Goal: Task Accomplishment & Management: Manage account settings

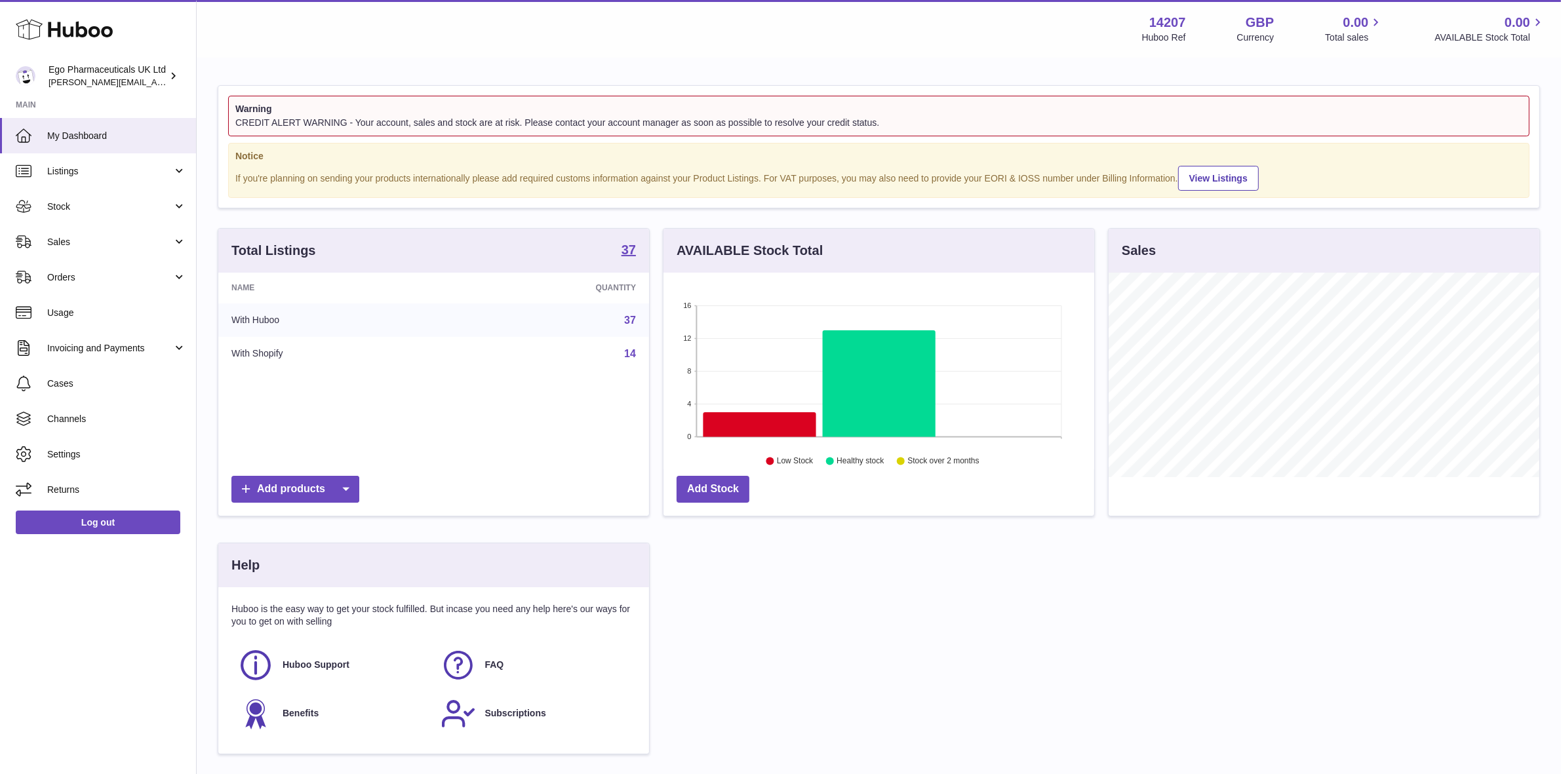
scroll to position [204, 435]
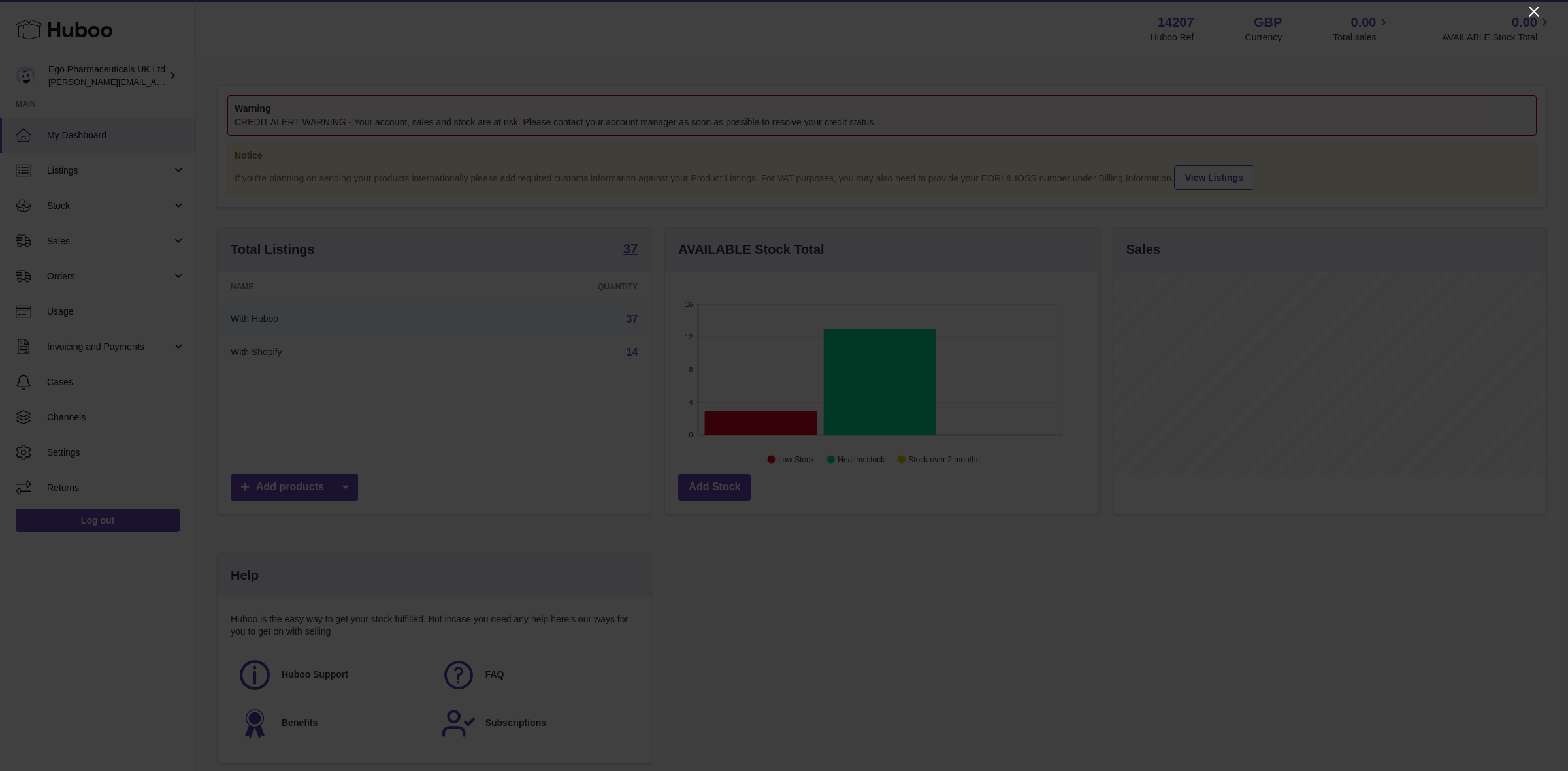
click at [1535, 11] on icon "Close" at bounding box center [1534, 12] width 16 height 16
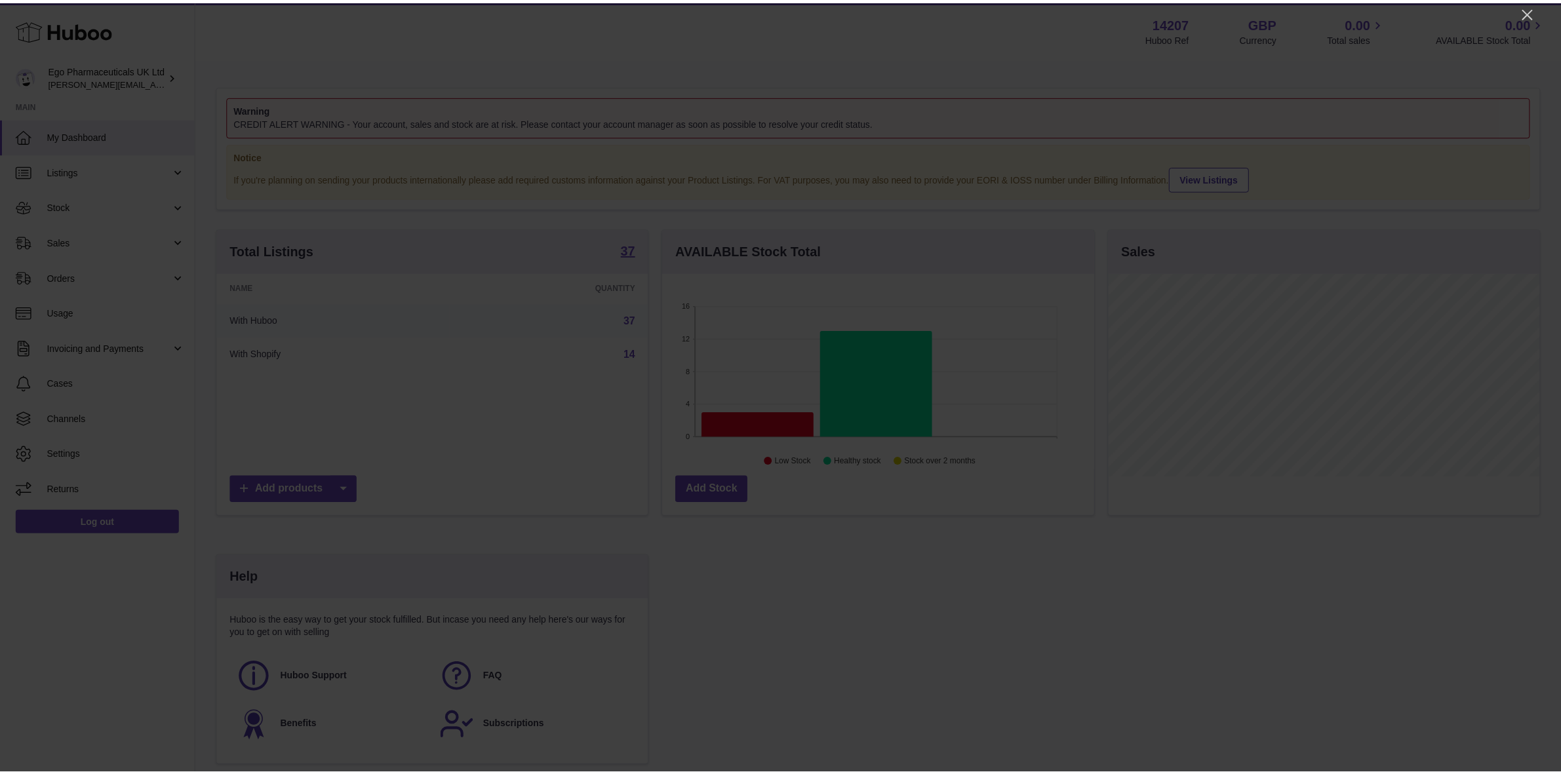
scroll to position [655428, 655202]
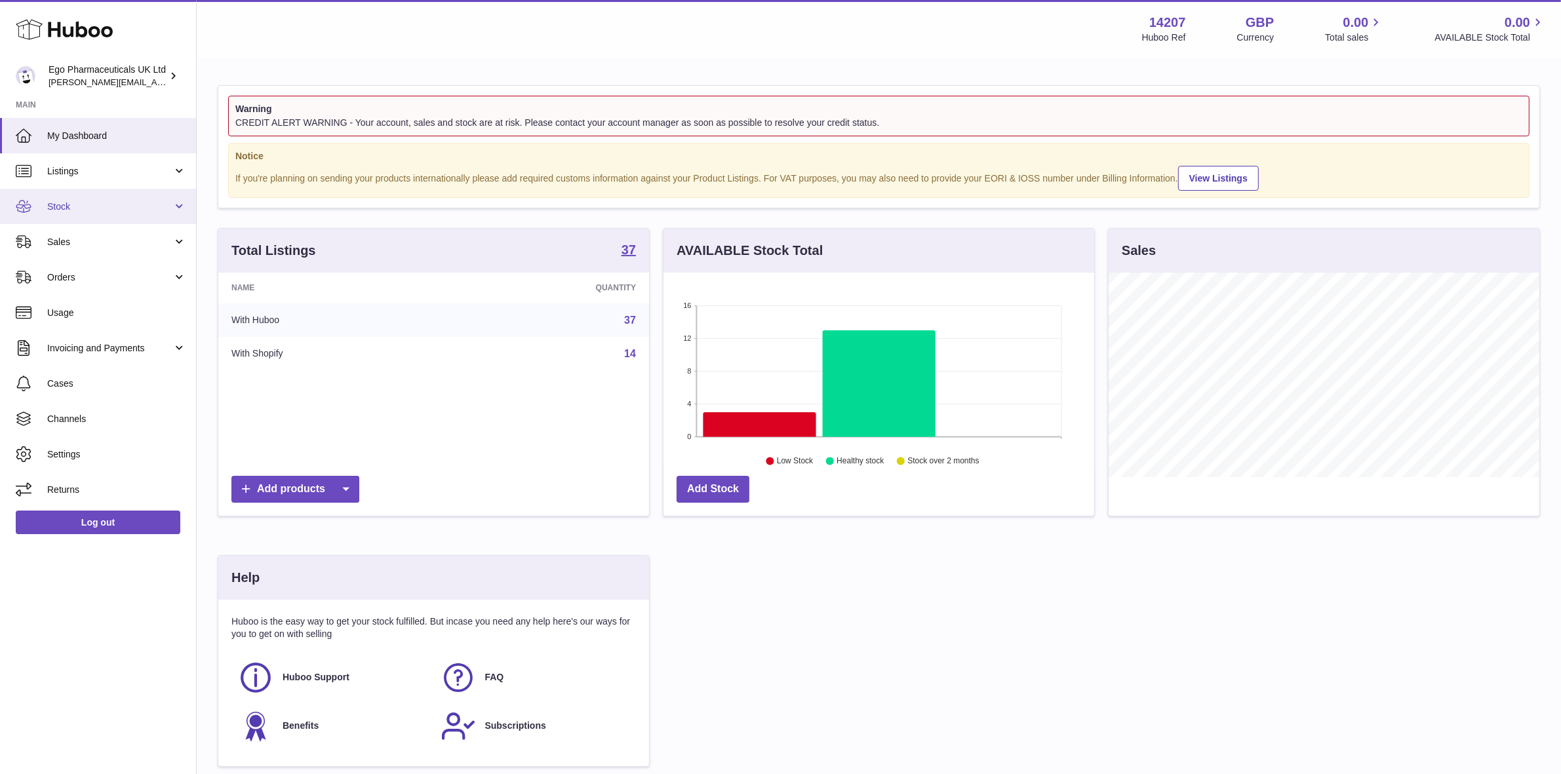
click at [89, 211] on span "Stock" at bounding box center [109, 207] width 125 height 12
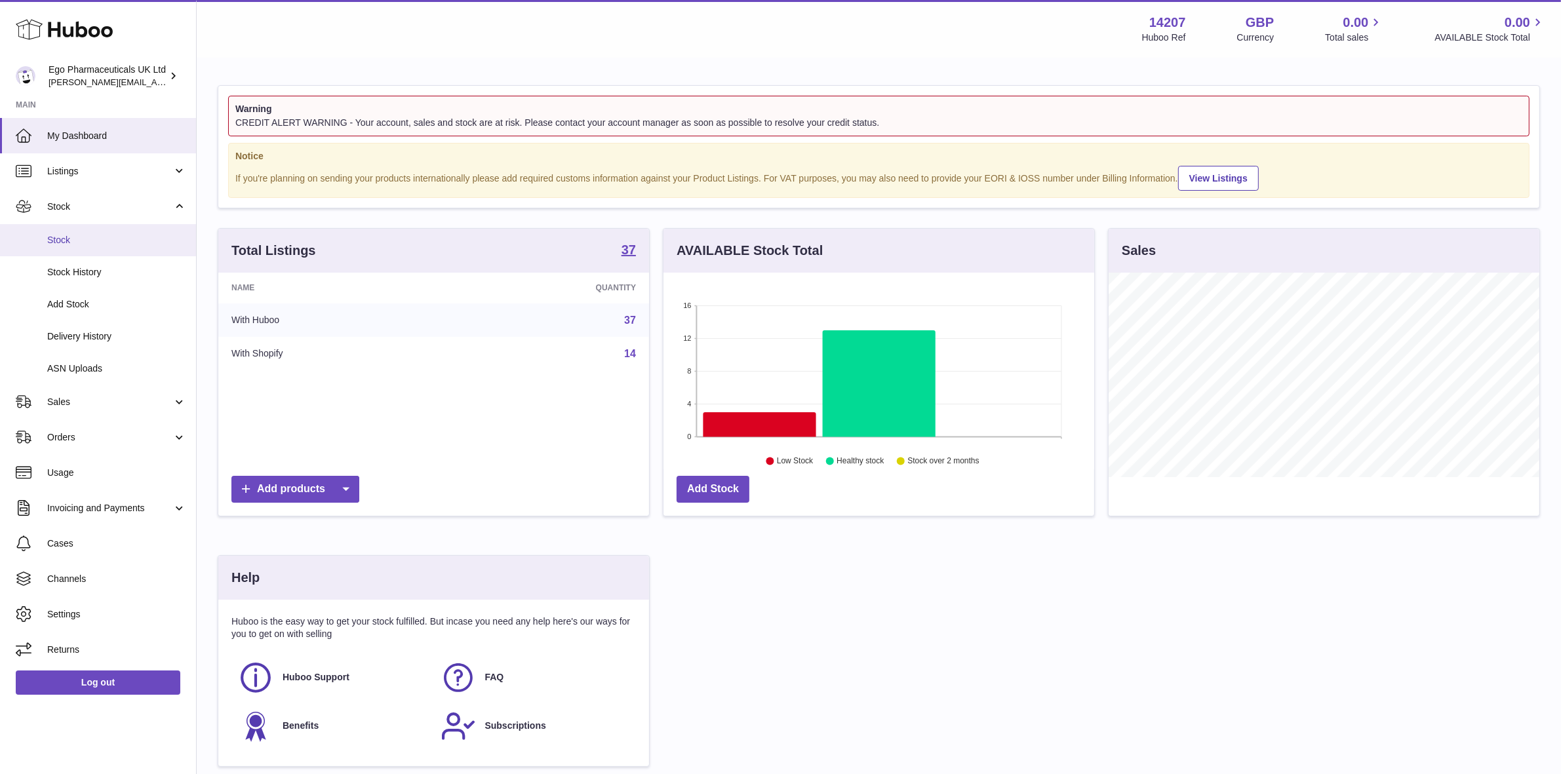
click at [64, 238] on span "Stock" at bounding box center [116, 240] width 139 height 12
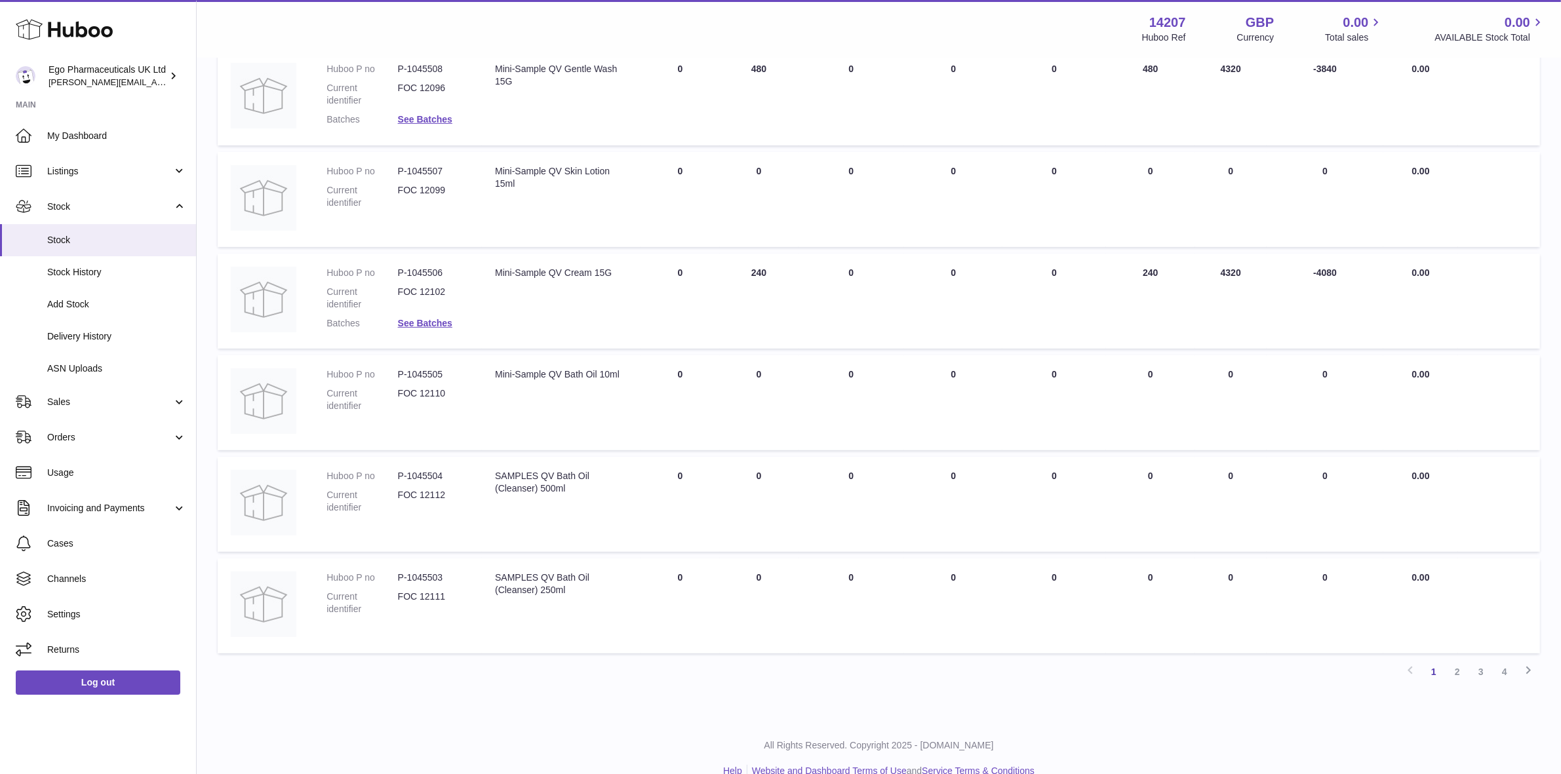
scroll to position [641, 0]
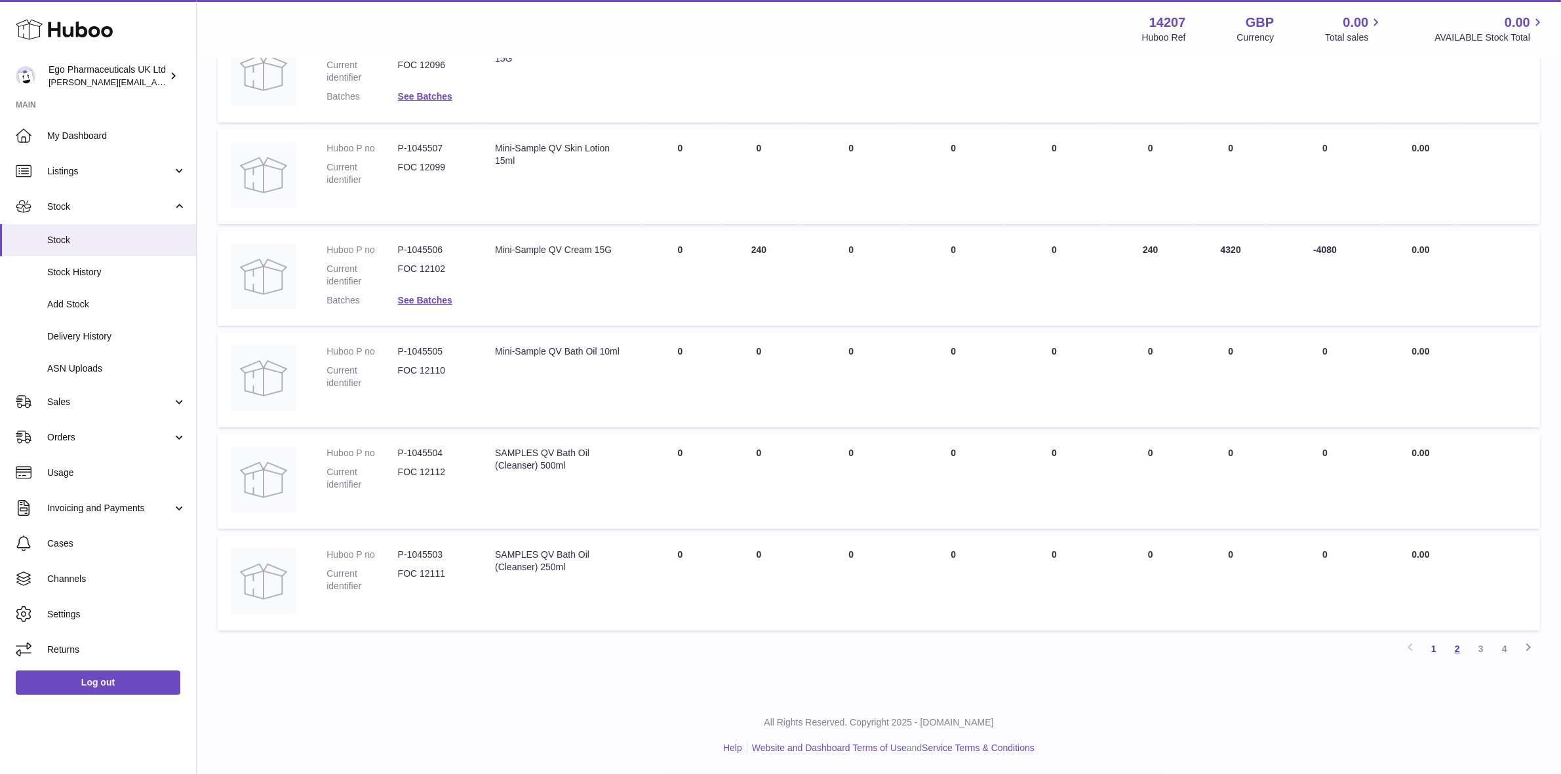
click at [1456, 650] on link "2" at bounding box center [1458, 649] width 24 height 24
click at [1482, 650] on link "3" at bounding box center [1481, 649] width 24 height 24
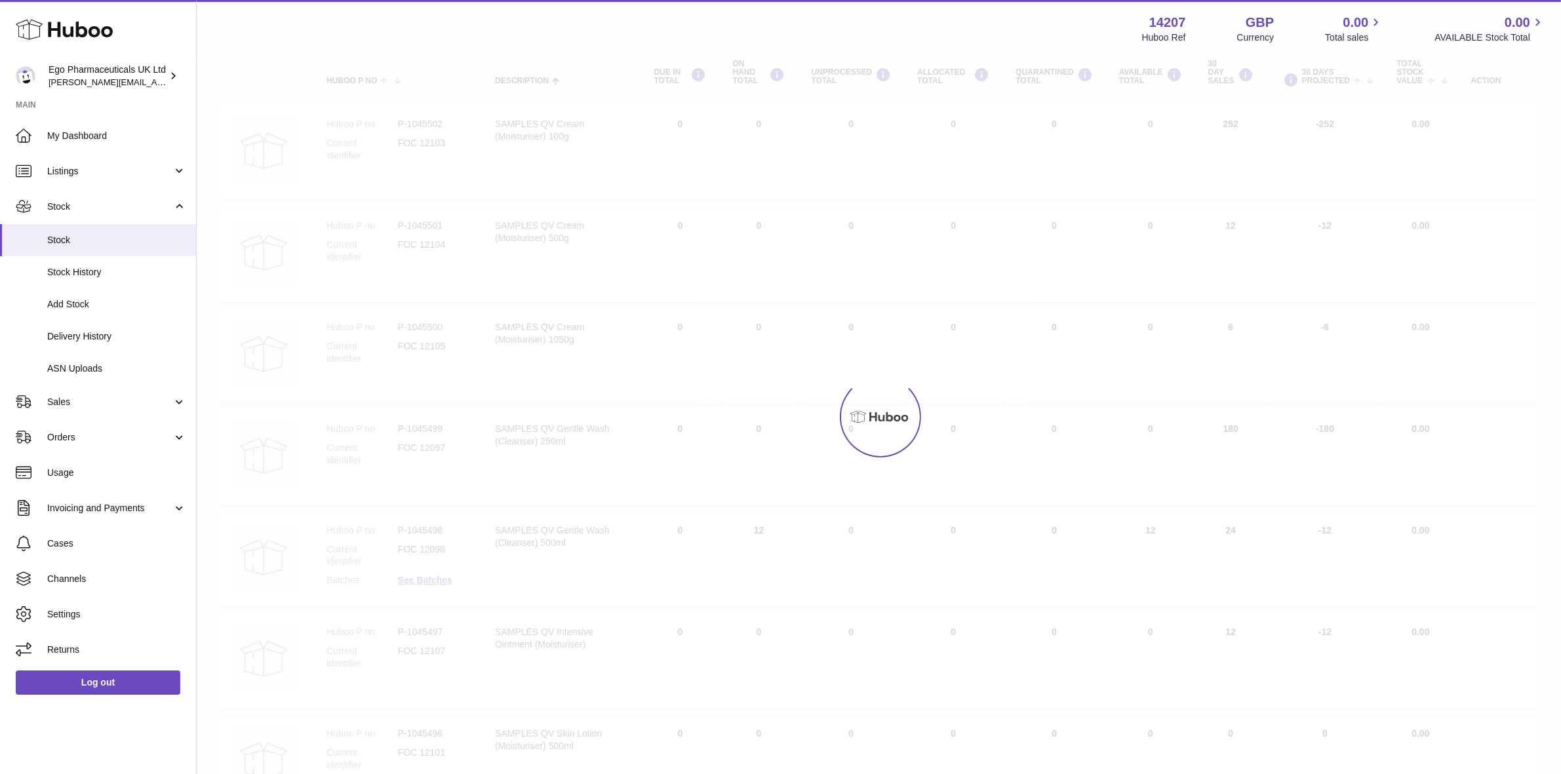
scroll to position [59, 0]
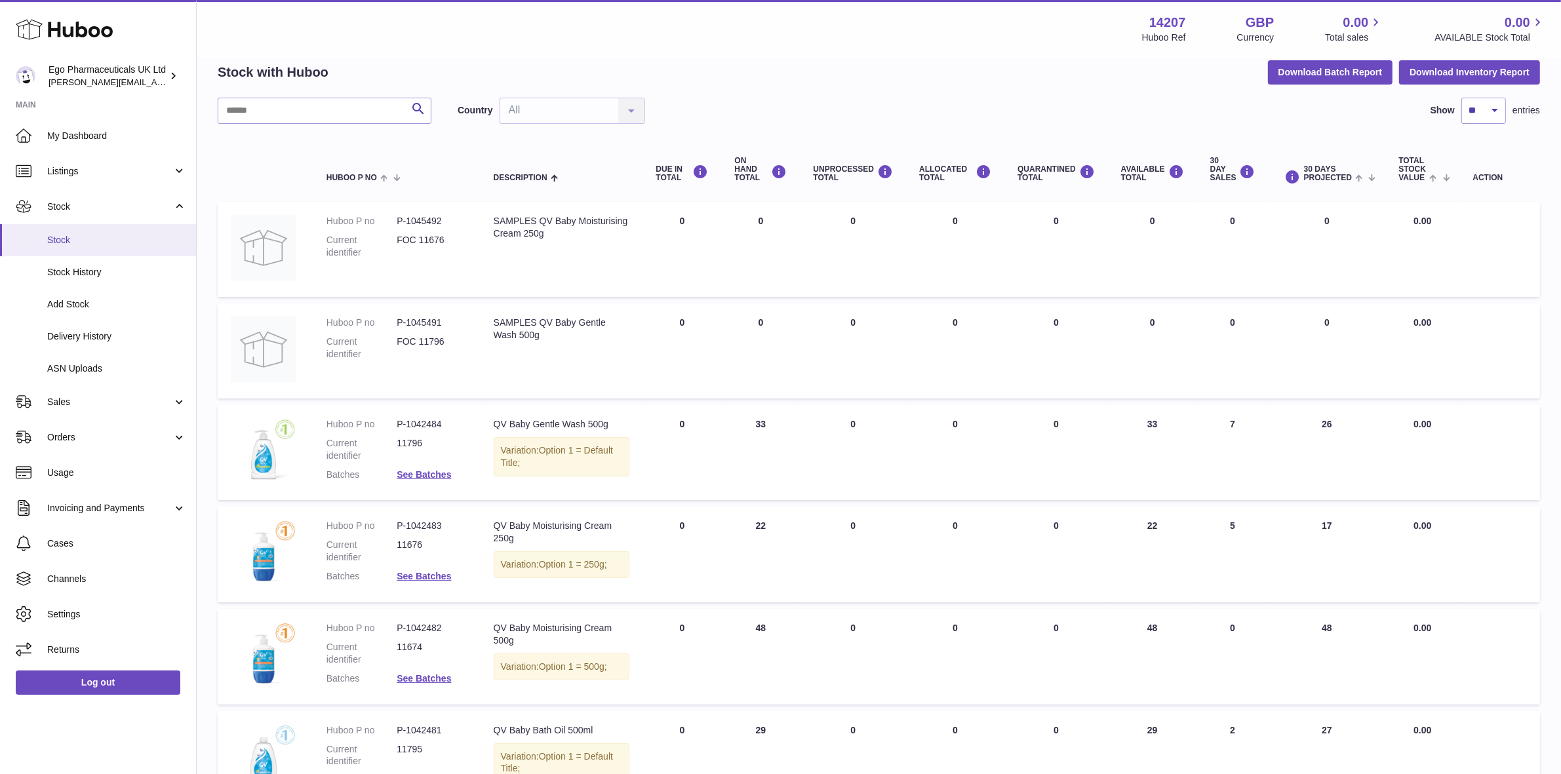
click at [64, 236] on span "Stock" at bounding box center [116, 240] width 139 height 12
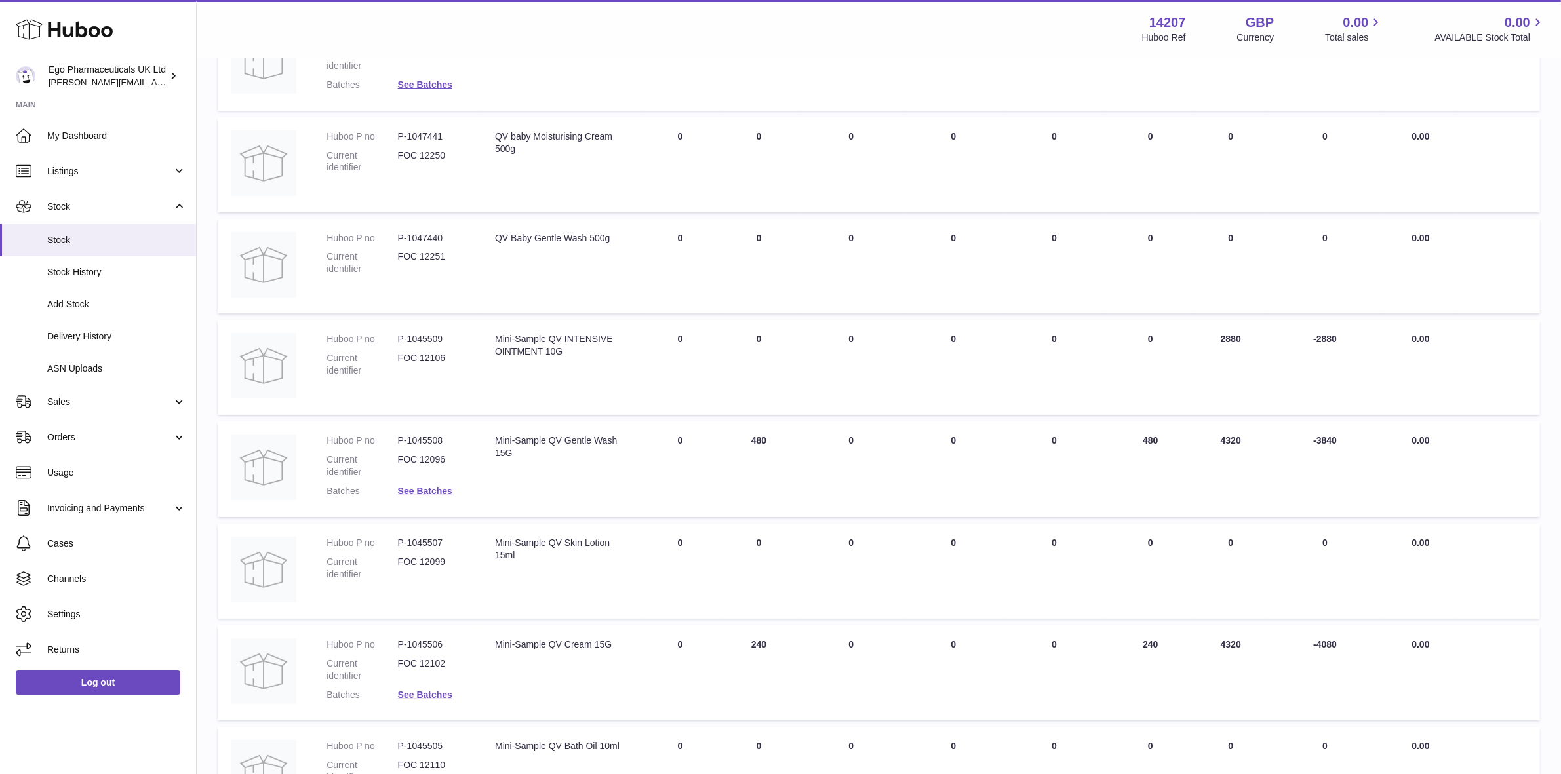
scroll to position [328, 0]
